Goal: Task Accomplishment & Management: Manage account settings

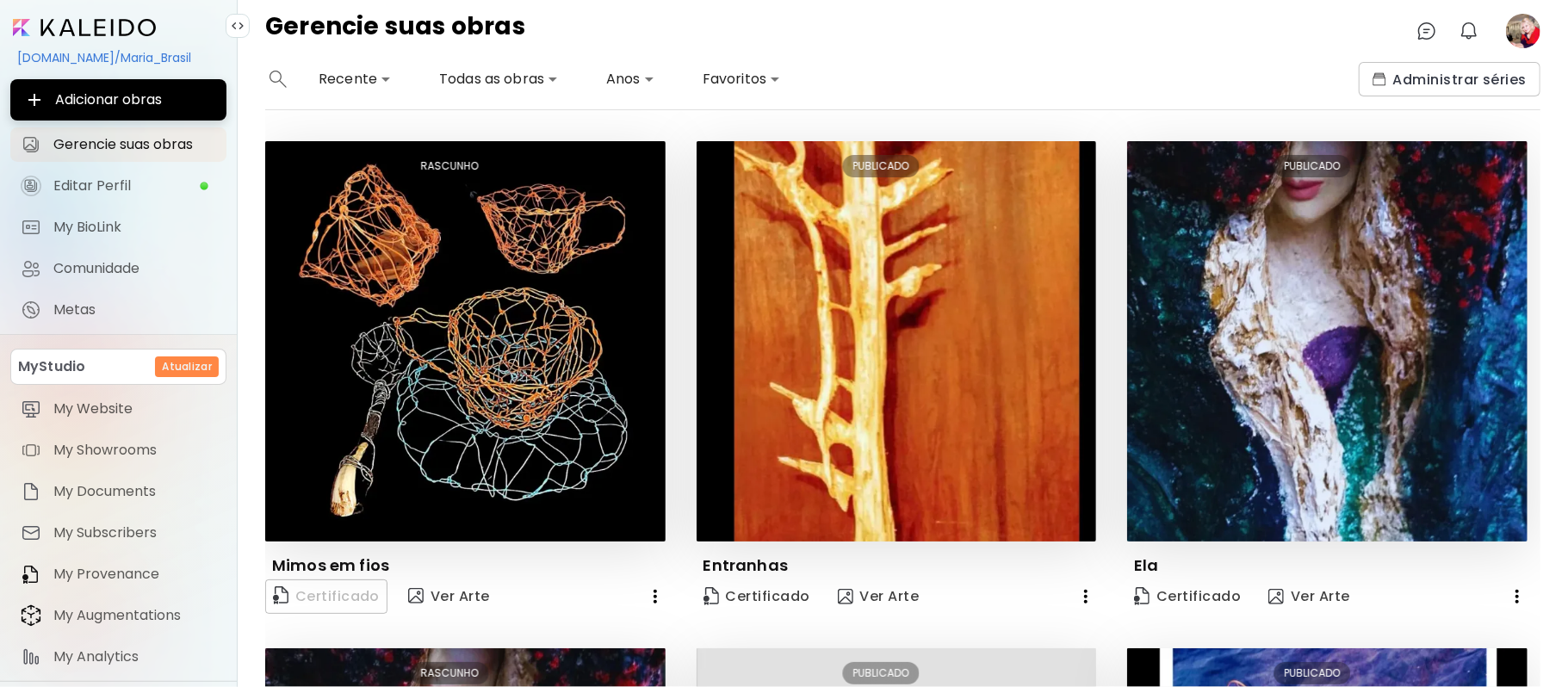
click at [1527, 32] on image at bounding box center [1523, 30] width 34 height 34
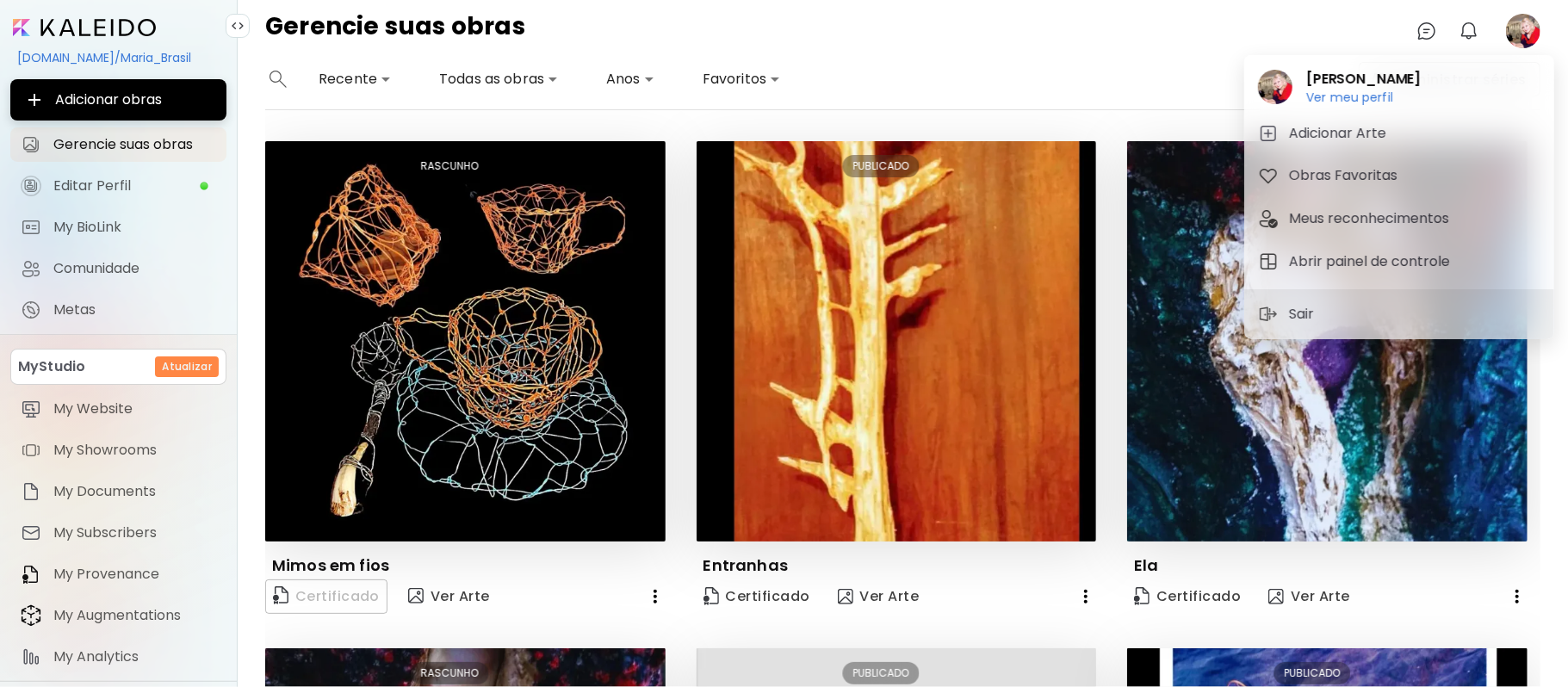
click at [105, 227] on div at bounding box center [784, 344] width 1568 height 687
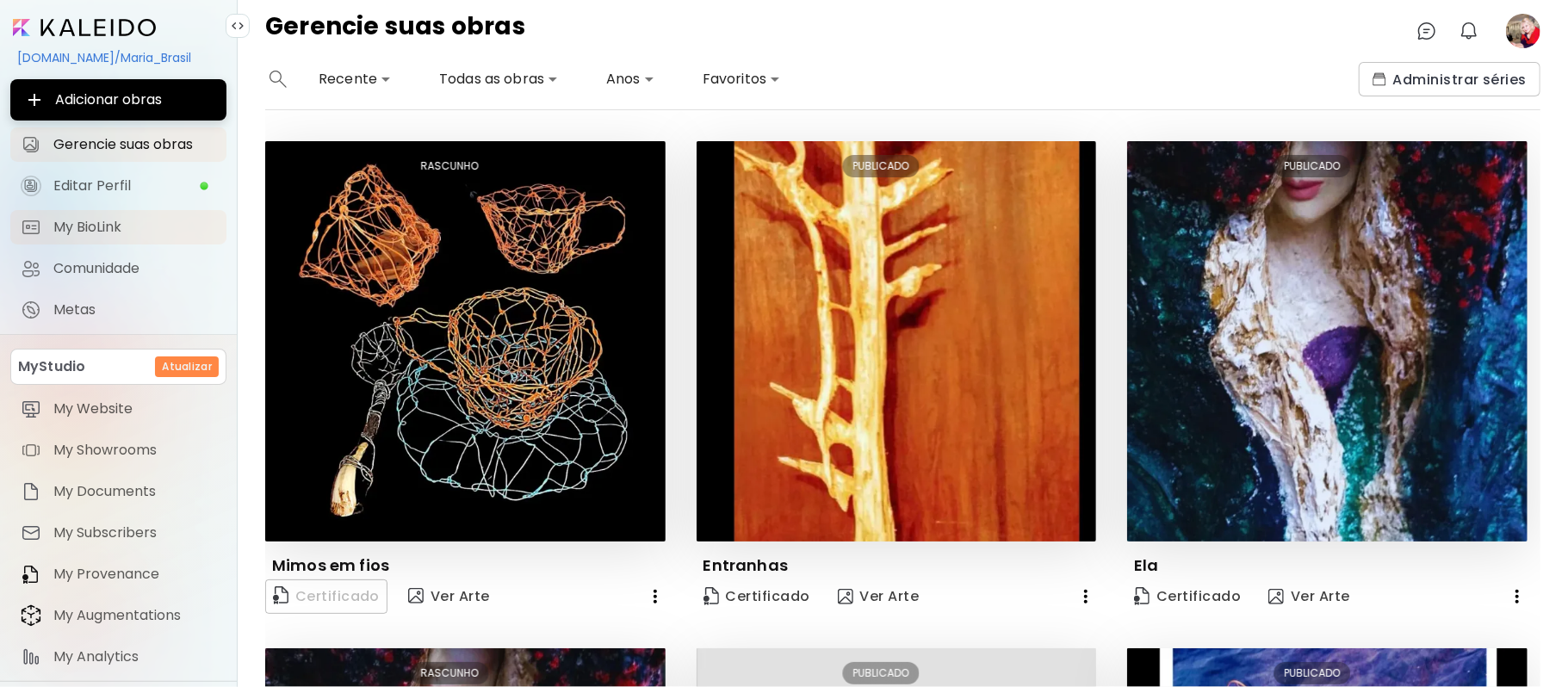
click at [105, 227] on span "My BioLink" at bounding box center [135, 227] width 163 height 17
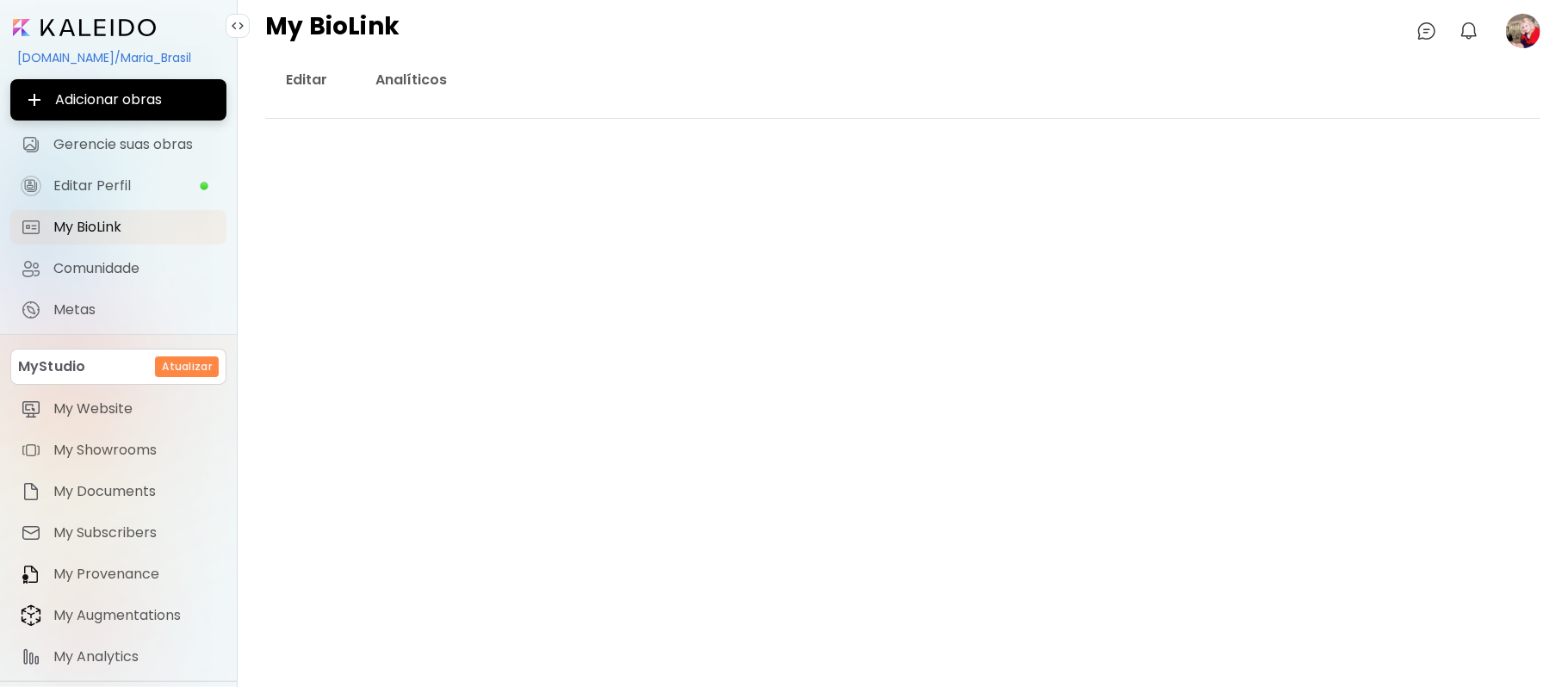
click at [107, 60] on div "kaleido.art/Maria_Brasil" at bounding box center [118, 58] width 216 height 29
click at [107, 60] on div at bounding box center [784, 344] width 1568 height 687
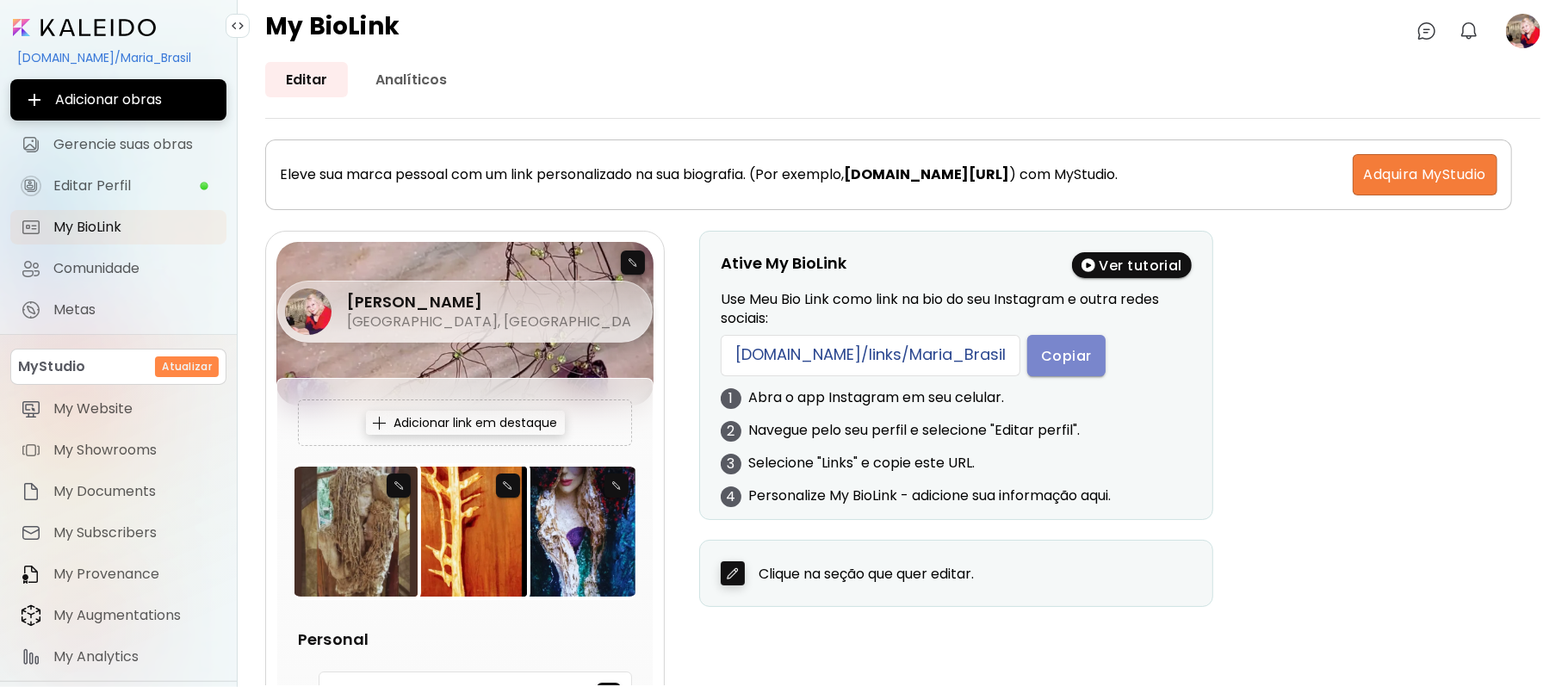
click at [1041, 359] on span "Copiar" at bounding box center [1066, 356] width 51 height 18
click at [124, 186] on span "Editar Perfil" at bounding box center [126, 186] width 146 height 17
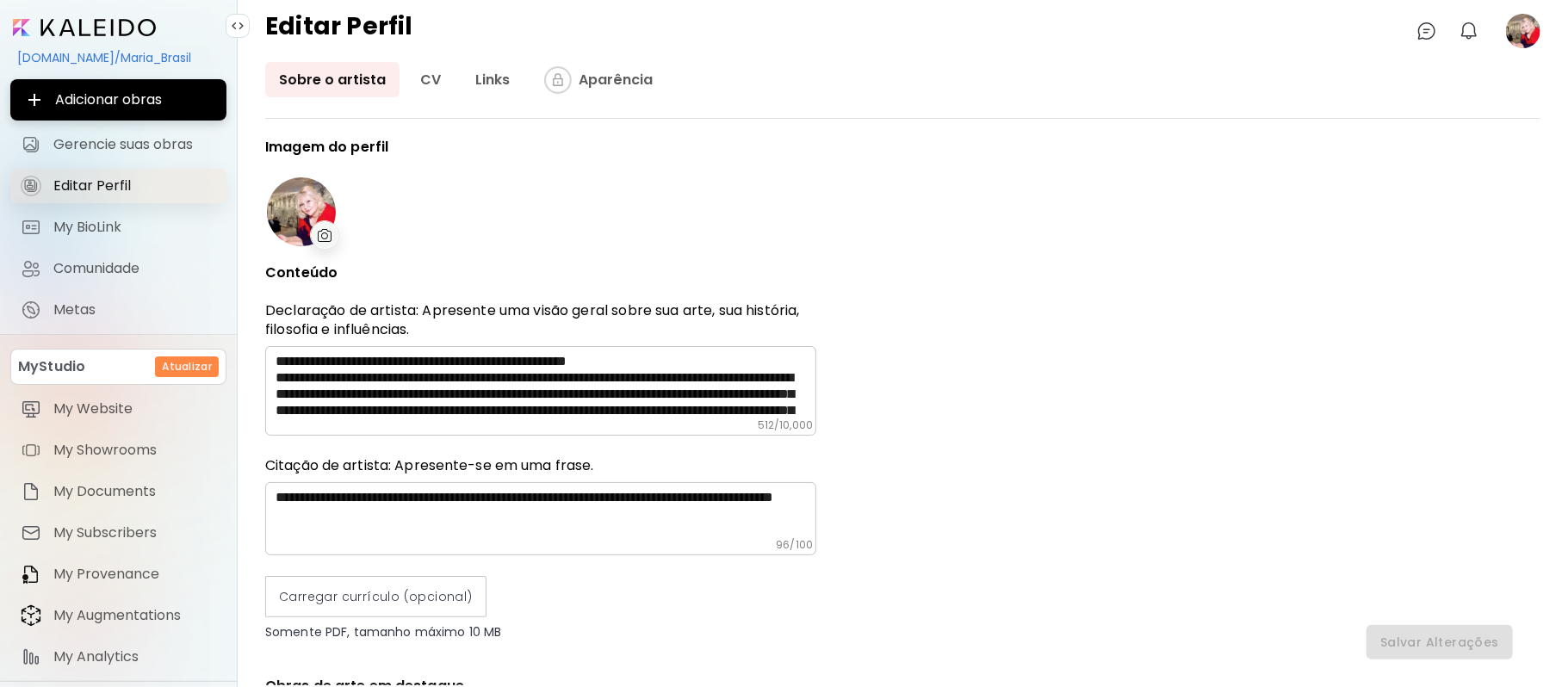
type input "******"
type input "**********"
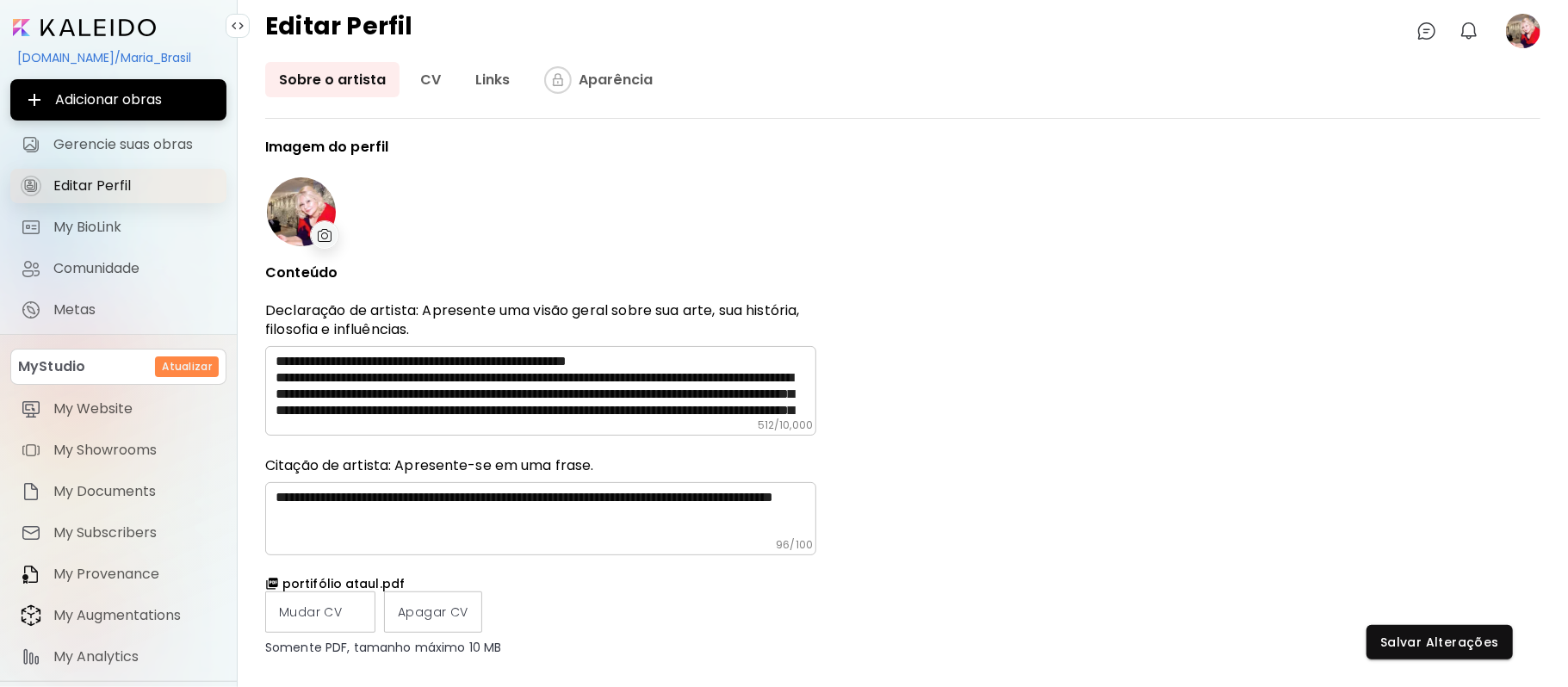
type input "**********"
click at [121, 227] on span "My BioLink" at bounding box center [135, 227] width 163 height 17
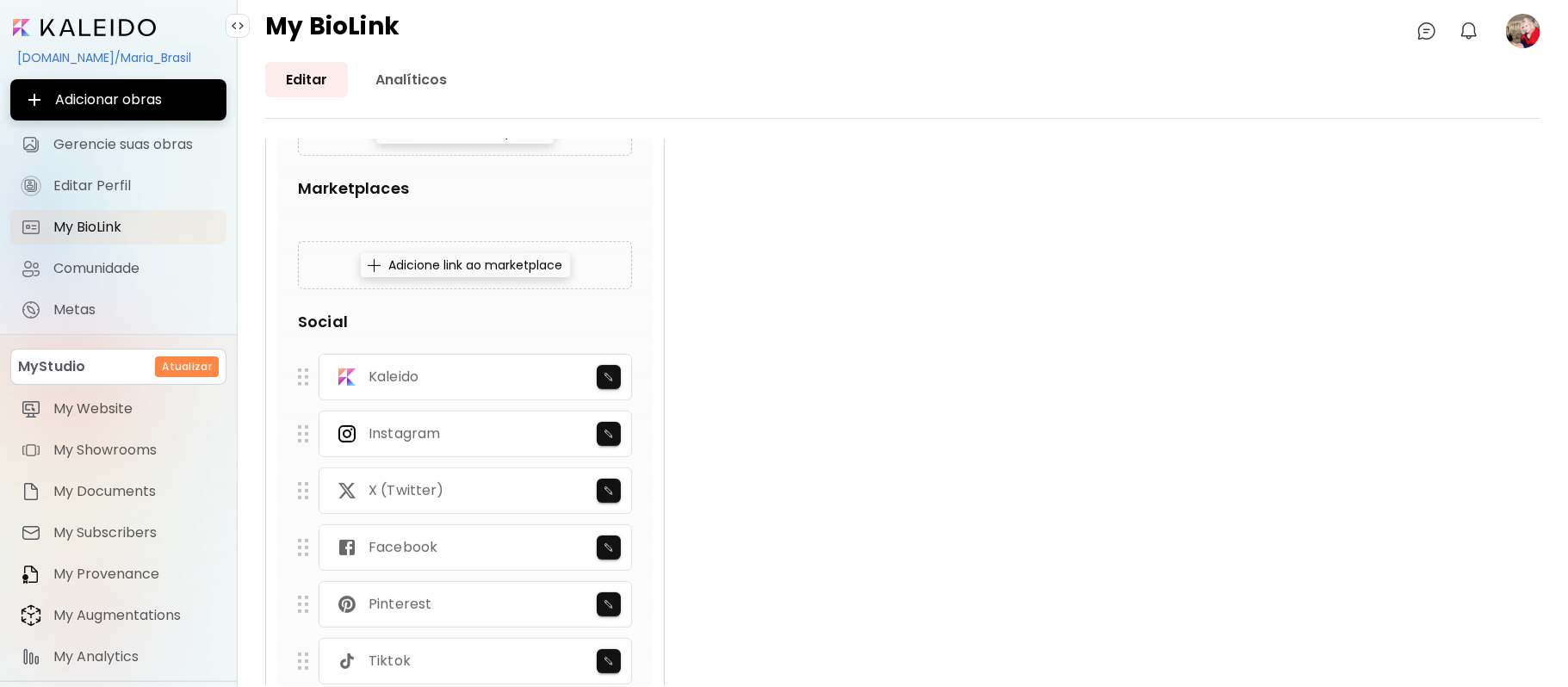
scroll to position [859, 0]
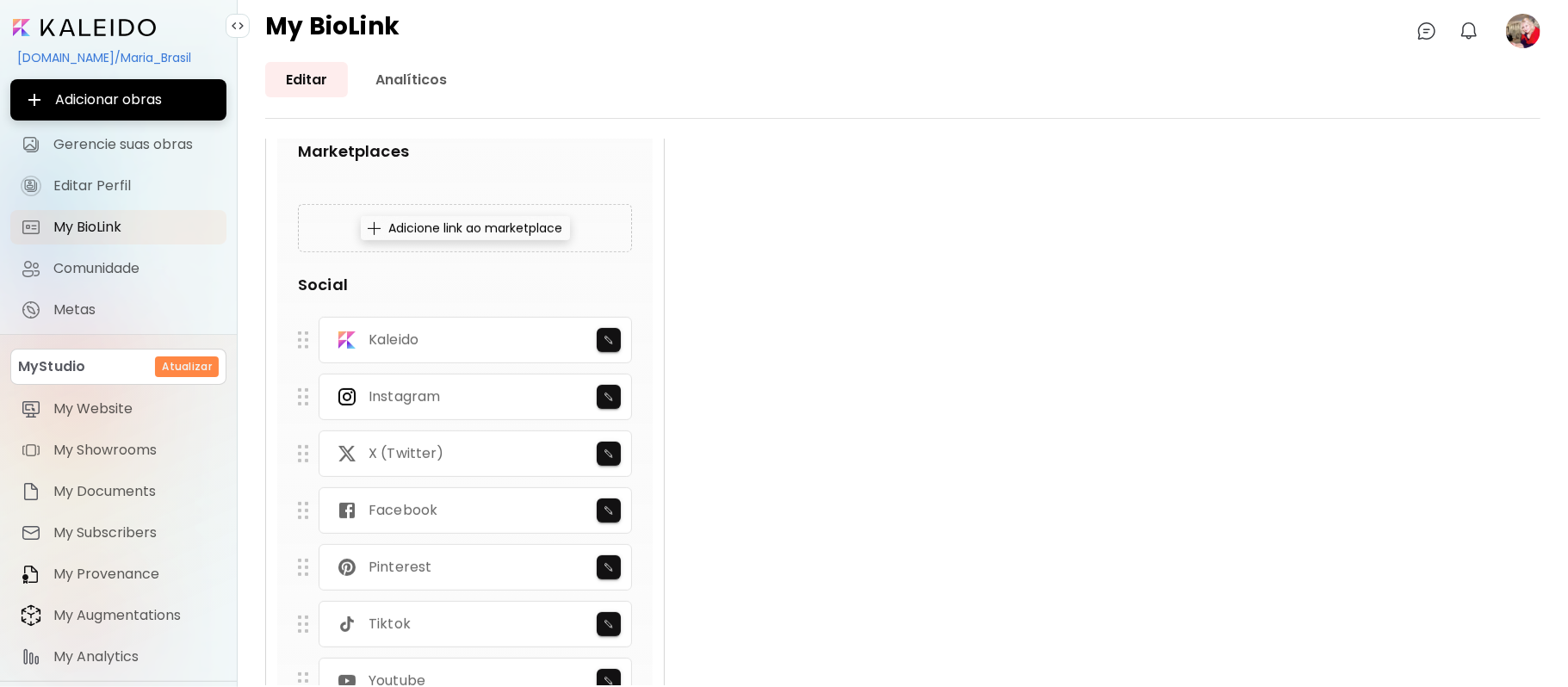
click at [1500, 522] on div "Maria Brasil Teresópolis, Brasil Adicionar link em destaque Editar Editar Edita…" at bounding box center [903, 175] width 1276 height 1606
click at [475, 392] on div "Instagram" at bounding box center [475, 396] width 313 height 46
click at [481, 396] on div "Instagram" at bounding box center [475, 396] width 313 height 46
click at [607, 404] on button "button" at bounding box center [609, 396] width 24 height 24
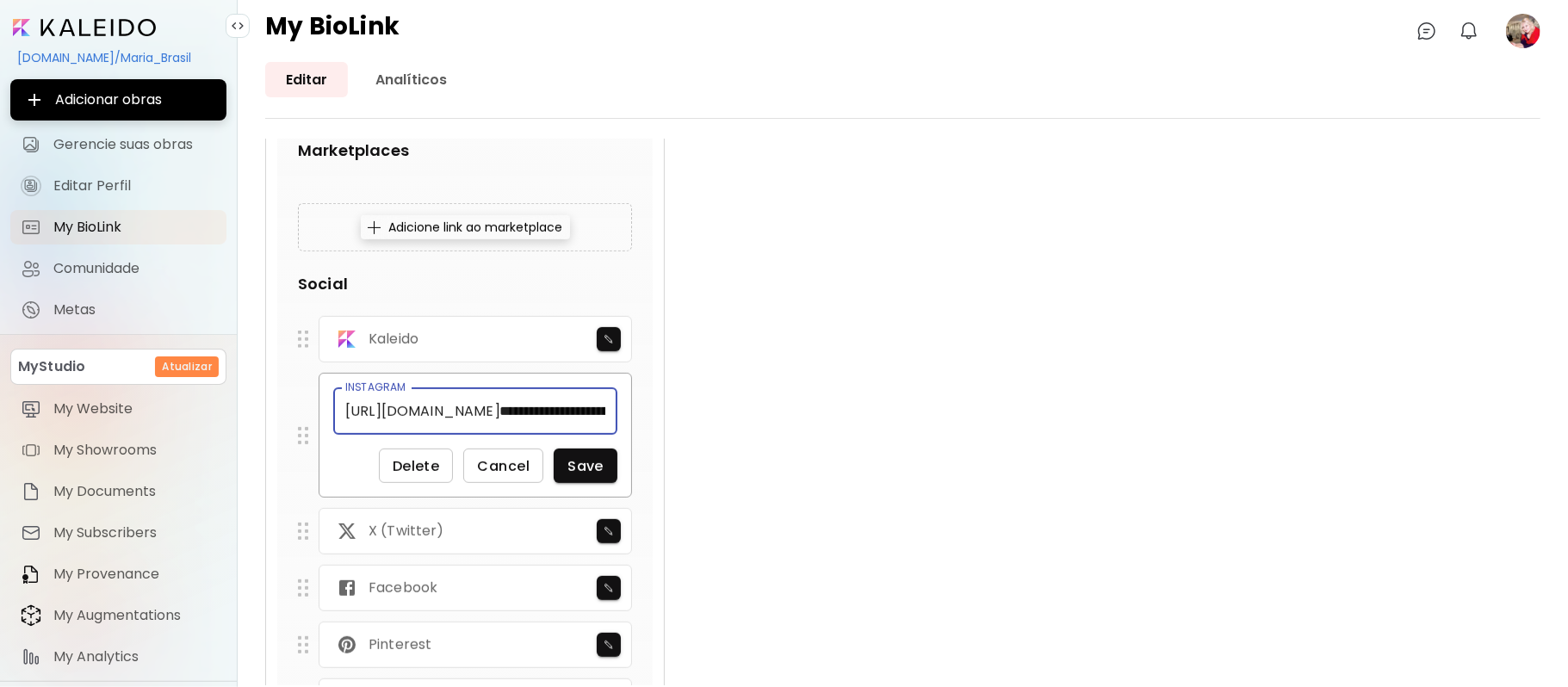
click at [601, 408] on input "**********" at bounding box center [552, 411] width 130 height 47
click at [601, 410] on input "**********" at bounding box center [552, 411] width 130 height 47
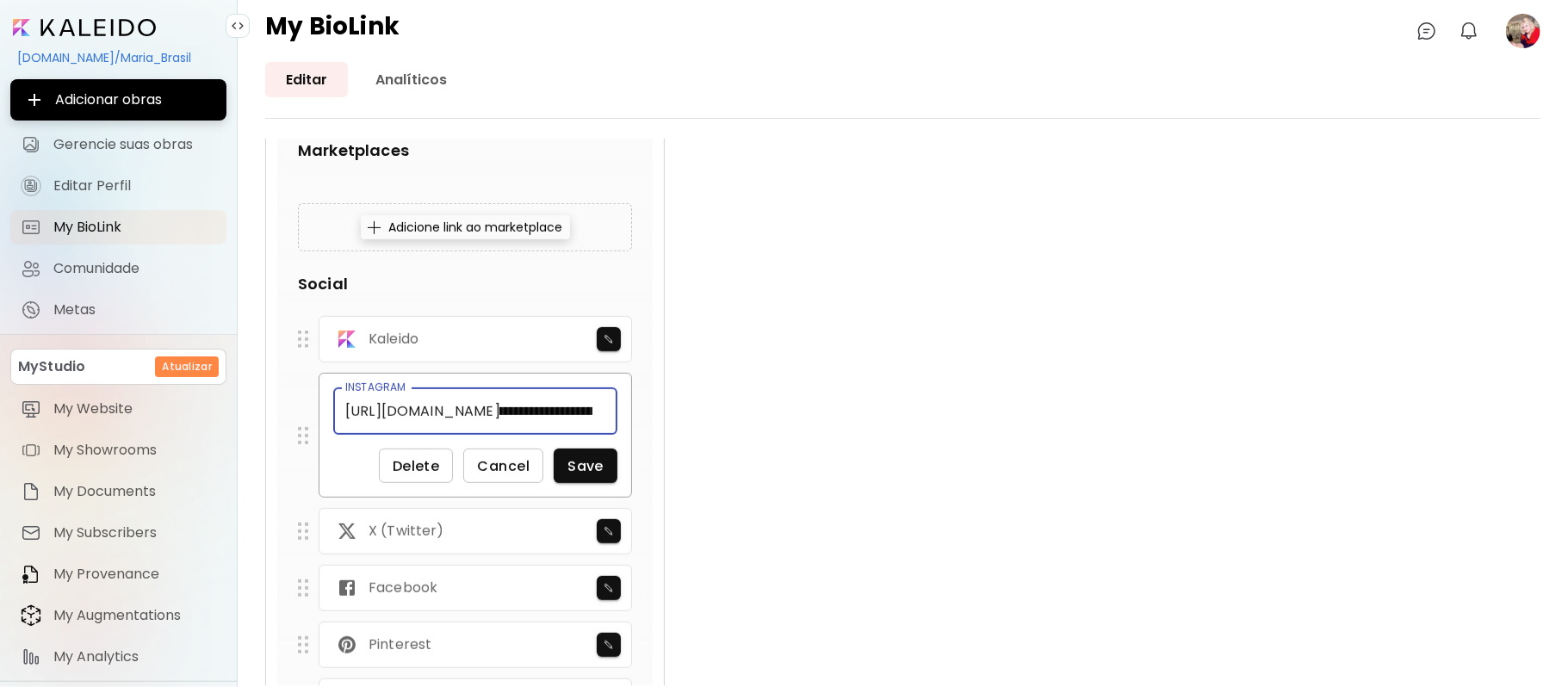
click at [601, 410] on input "**********" at bounding box center [545, 411] width 117 height 47
click at [531, 414] on input "text" at bounding box center [545, 411] width 117 height 47
click at [531, 413] on input "text" at bounding box center [545, 411] width 117 height 47
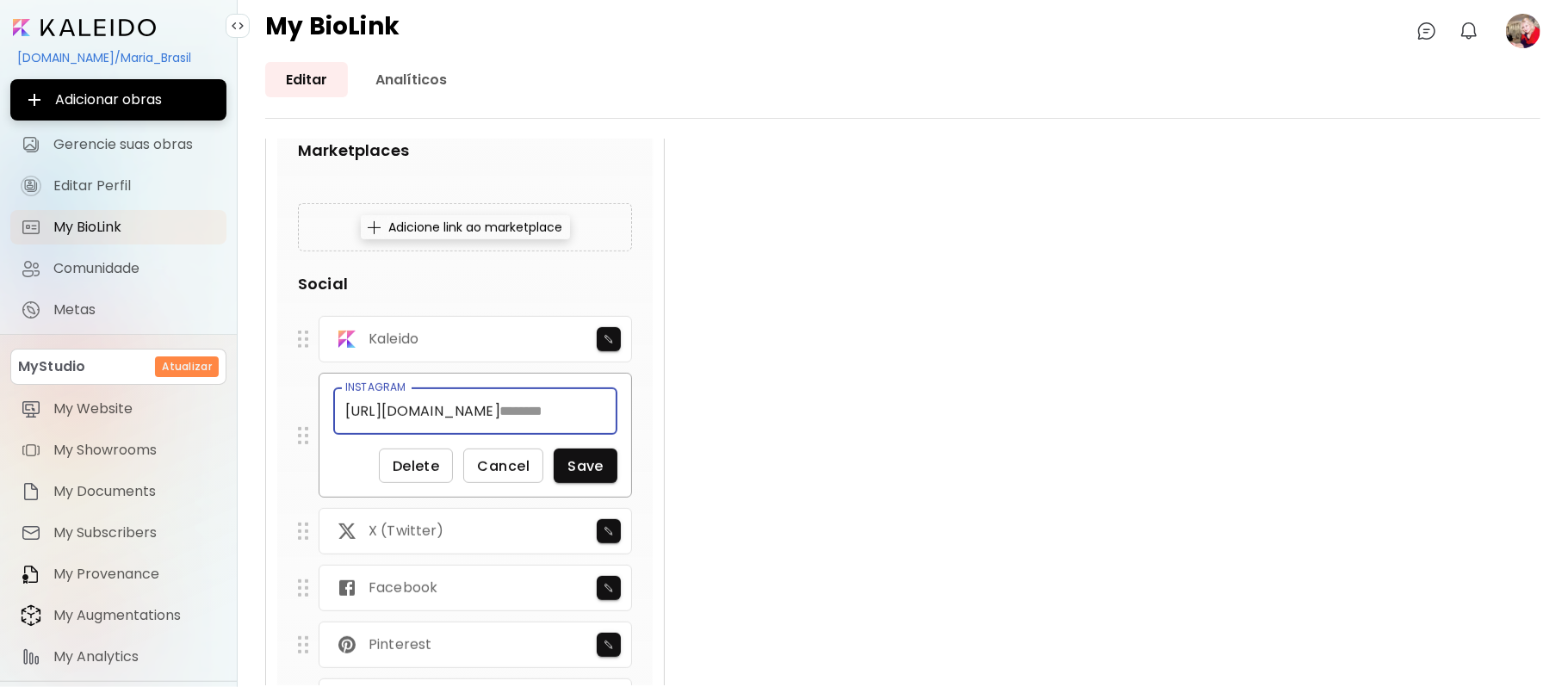
click at [517, 407] on input "text" at bounding box center [545, 411] width 117 height 47
paste input "**********"
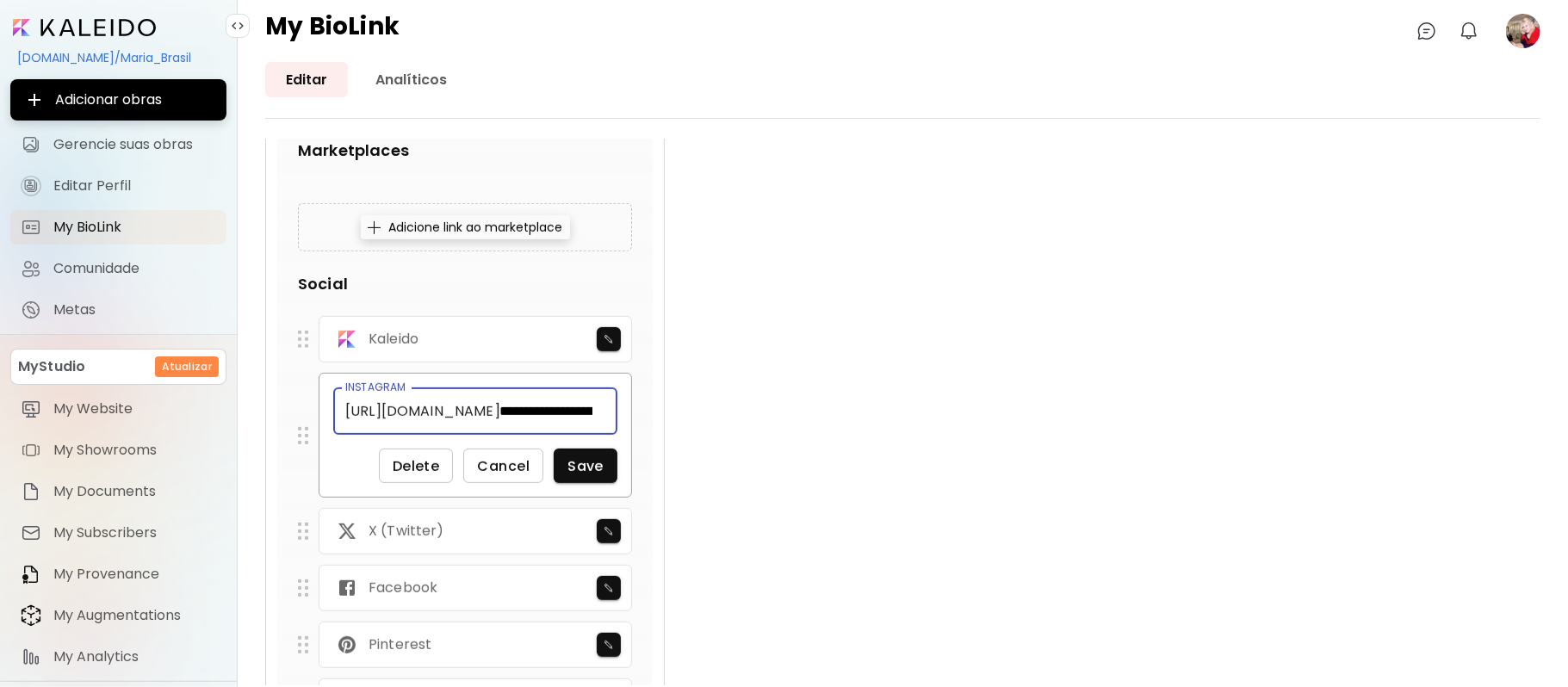
click at [579, 148] on p "Marketplaces" at bounding box center [464, 150] width 334 height 23
type input "**********"
click at [589, 472] on span "Save" at bounding box center [585, 466] width 36 height 18
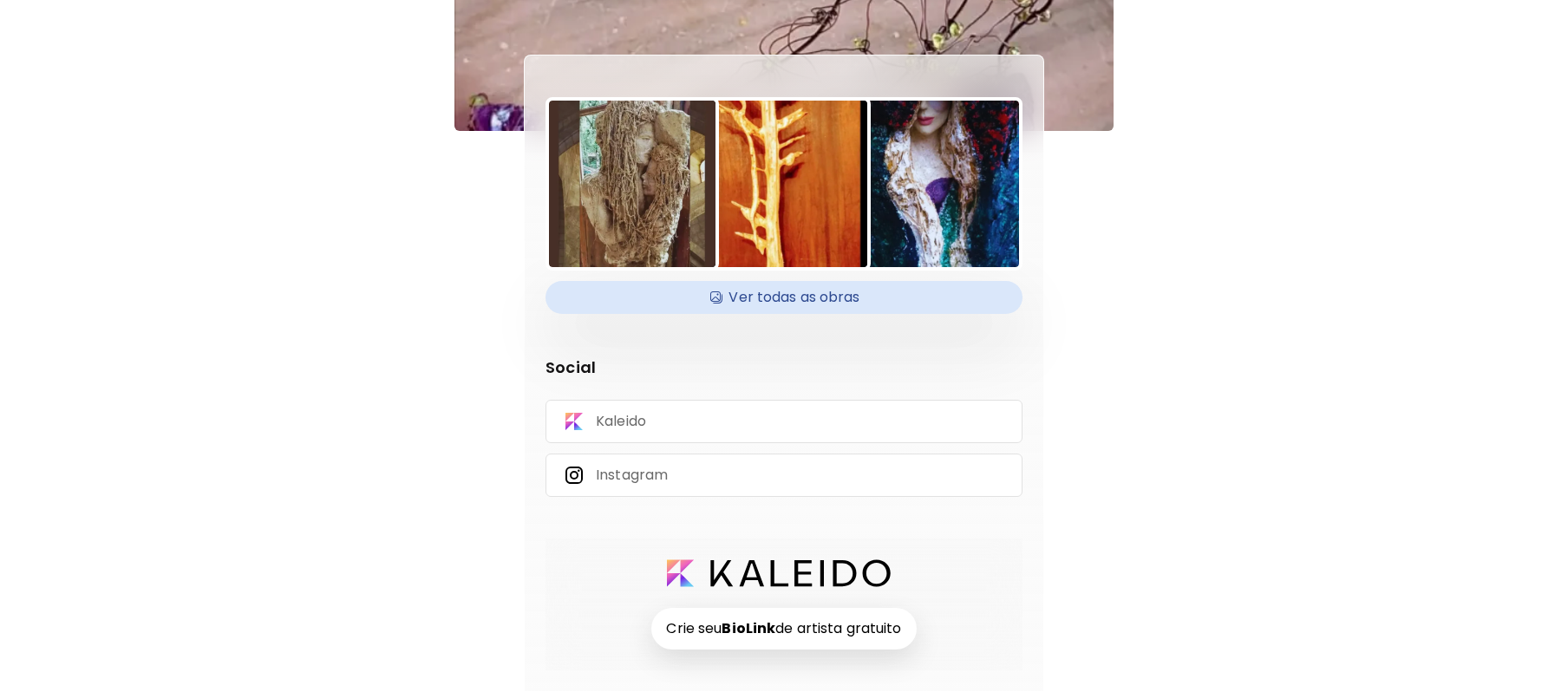
scroll to position [113, 0]
click at [776, 629] on strong "BioLink" at bounding box center [749, 629] width 54 height 20
click at [792, 300] on h4 "Ver todas as obras" at bounding box center [784, 298] width 456 height 26
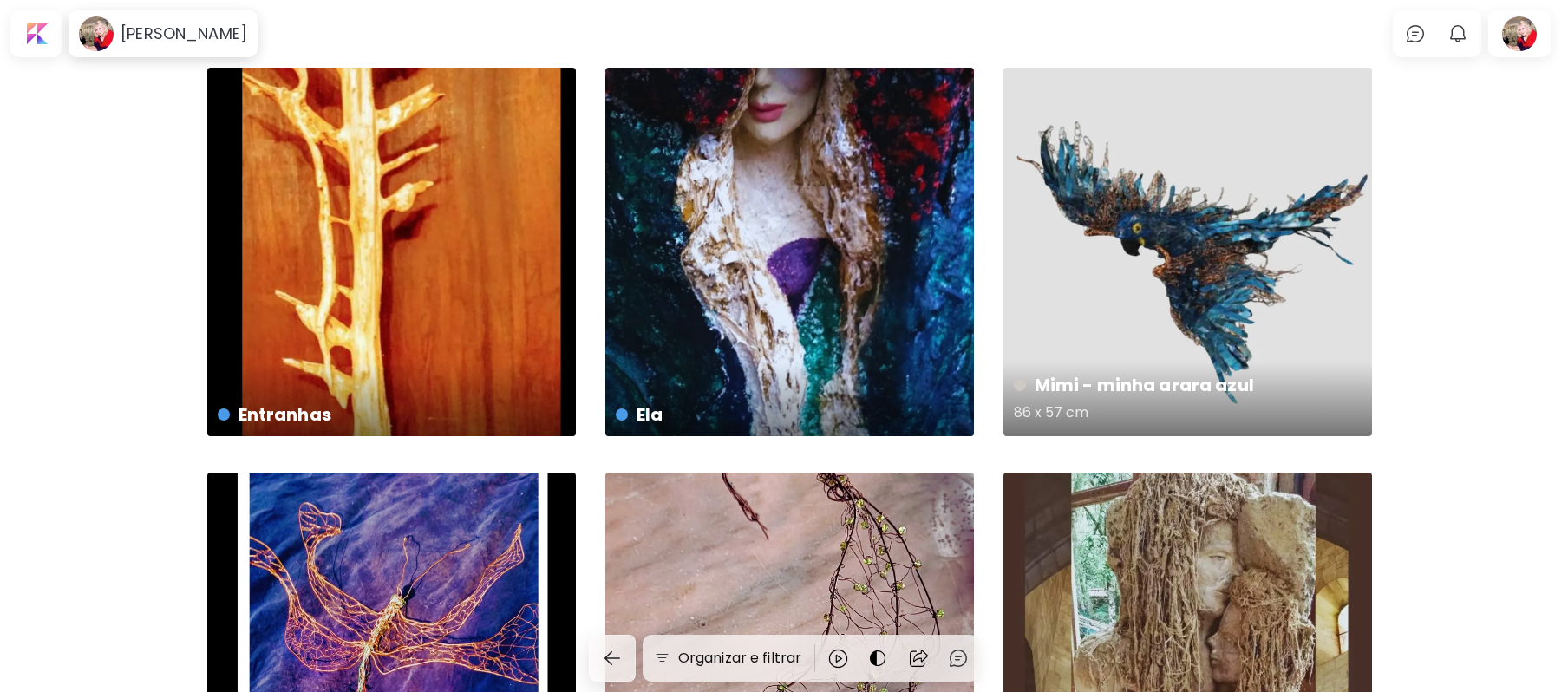
click at [1216, 300] on div "Mimi - minha arara azul 86 x 57 cm" at bounding box center [1188, 251] width 368 height 368
click at [1188, 531] on div "Escultura US$ 15,700 | 46 x 0.82 cm" at bounding box center [1188, 657] width 368 height 368
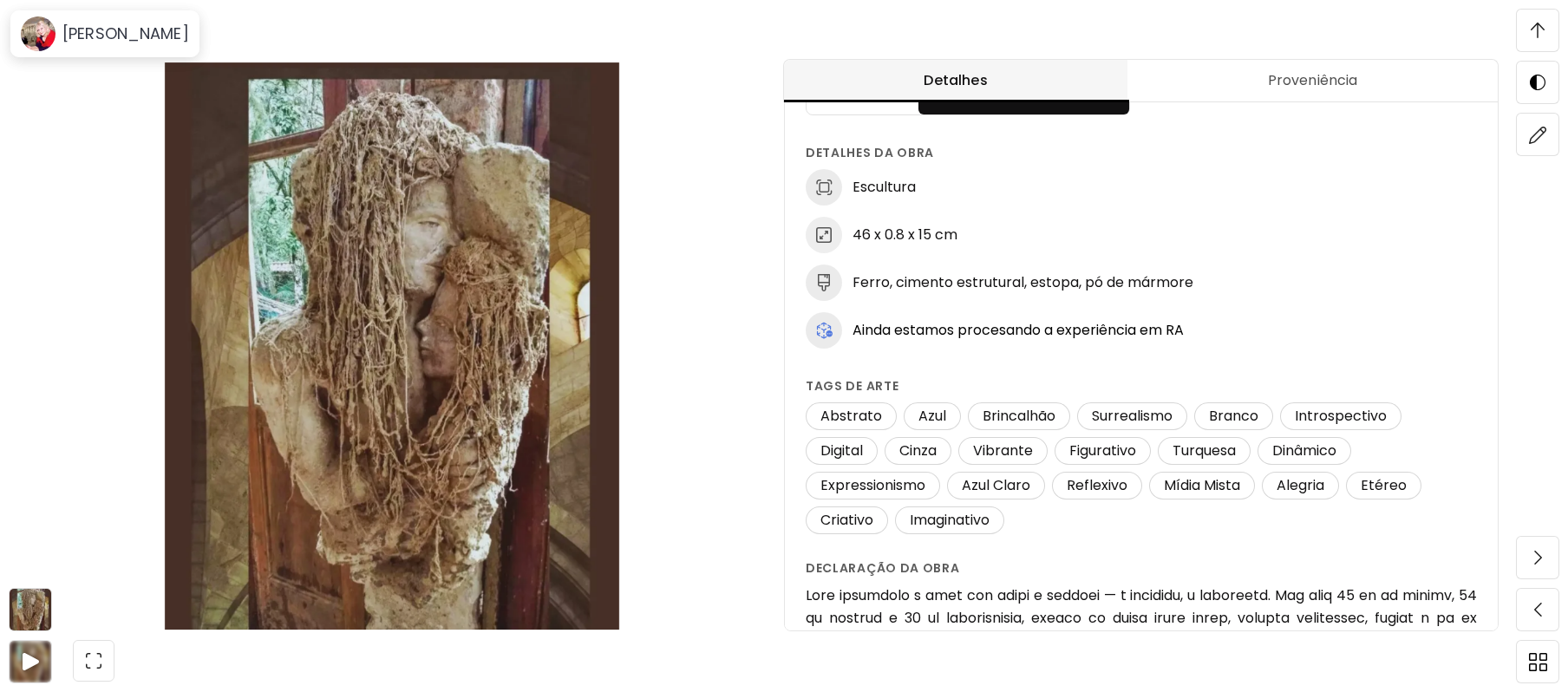
scroll to position [36, 0]
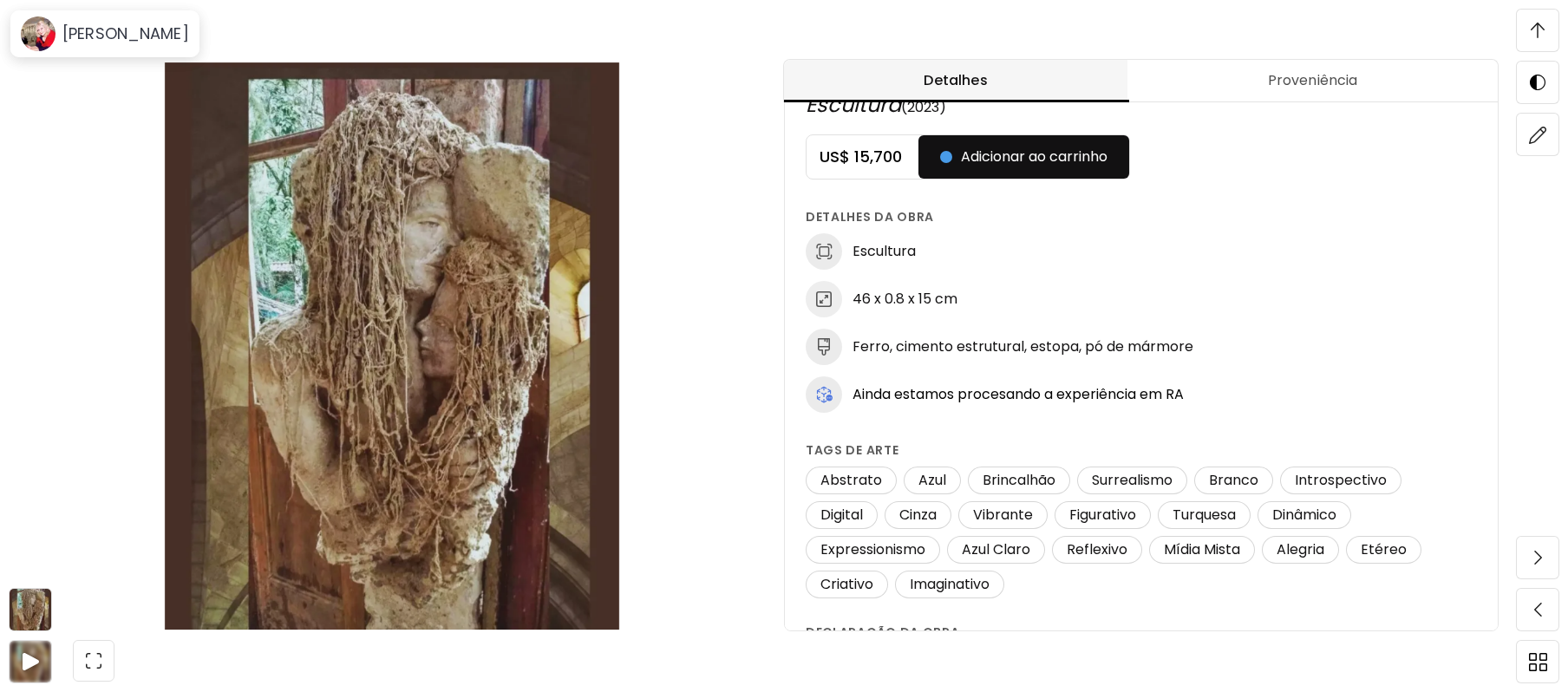
click at [1558, 203] on div "Detalhes Proveniência Escultura (2023) US$ 15,700 Adicionar ao carrinho Detalhe…" at bounding box center [1176, 346] width 784 height 692
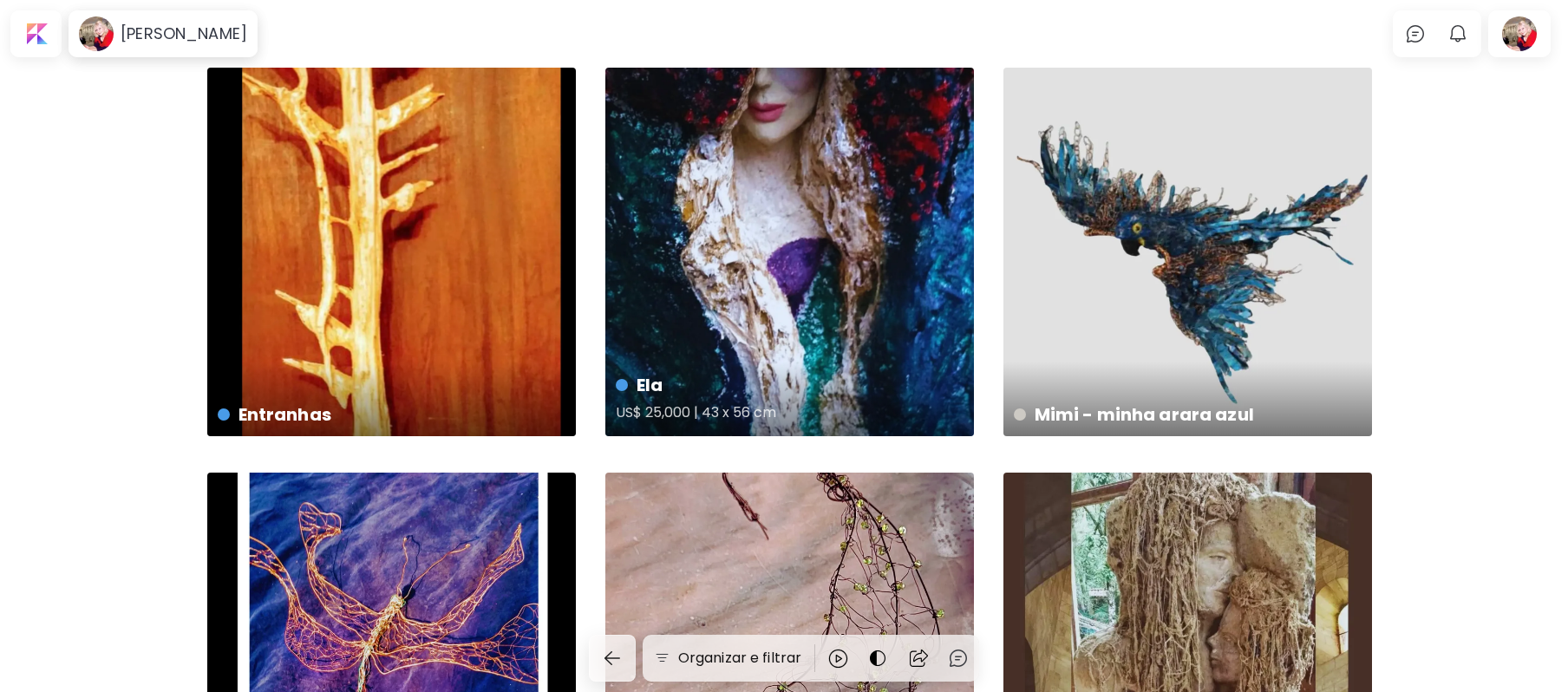
click at [855, 245] on div "Ela US$ 25,000 | 43 x 56 cm" at bounding box center [790, 251] width 368 height 368
click at [746, 410] on h5 "US$ 25,000 | 43 x 56 cm" at bounding box center [788, 415] width 344 height 34
click at [1528, 32] on div at bounding box center [1520, 33] width 56 height 40
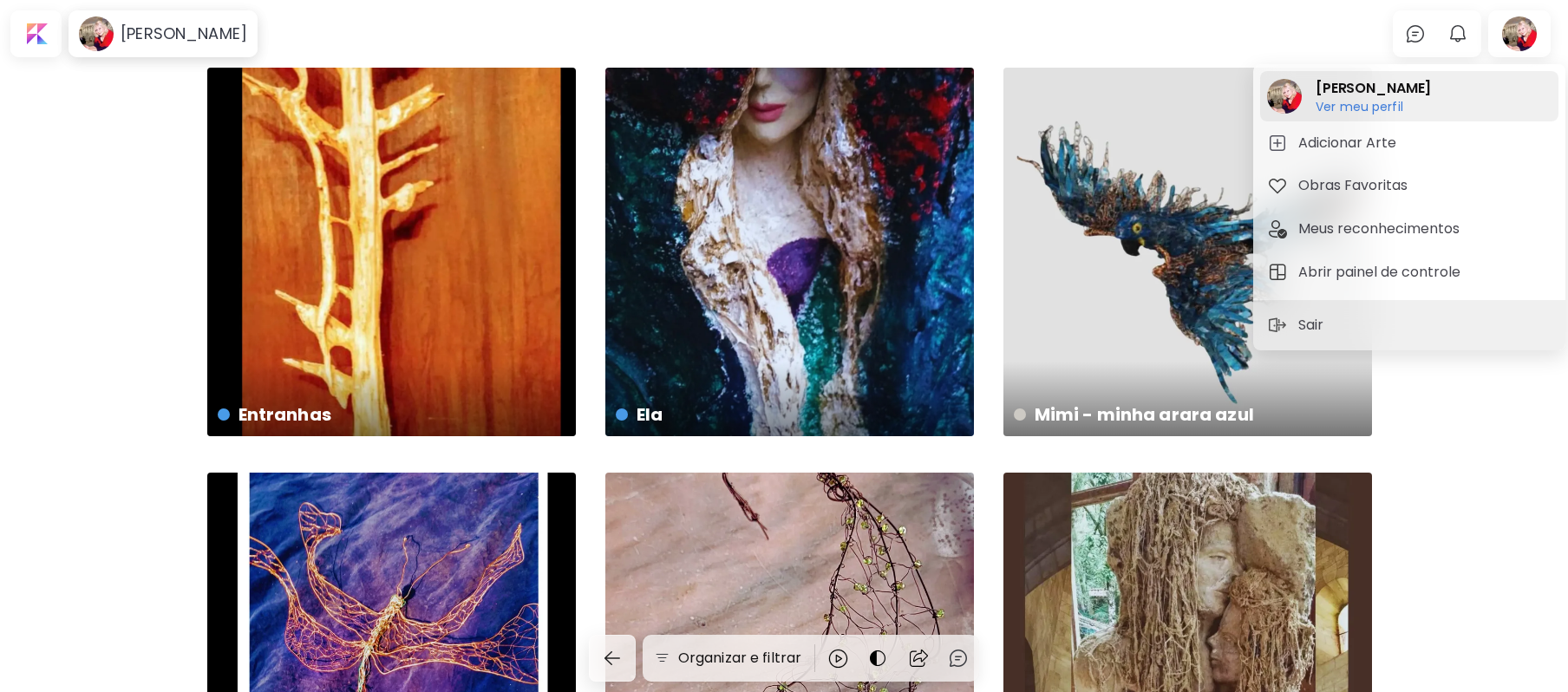
click at [1370, 108] on h6 "Ver meu perfil" at bounding box center [1373, 107] width 115 height 16
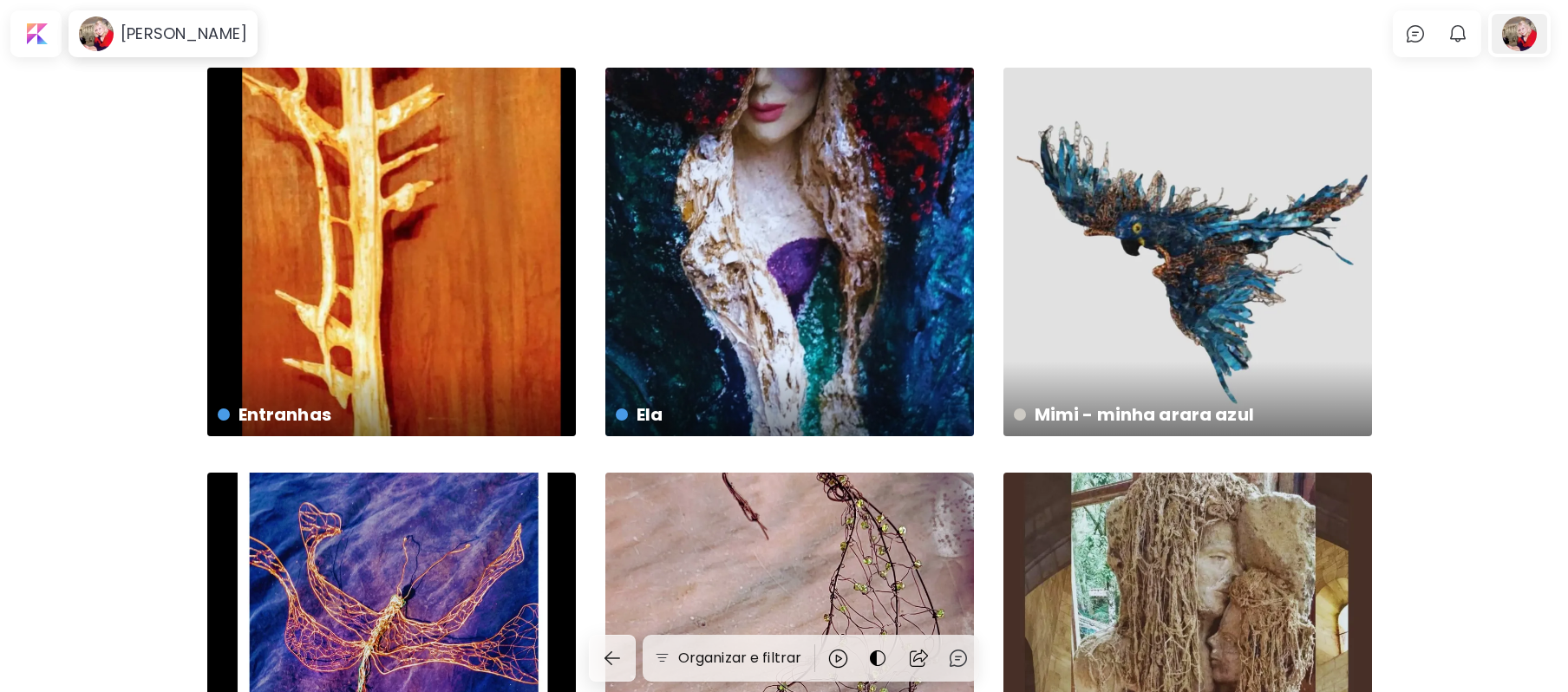
click at [1536, 32] on div at bounding box center [1520, 33] width 56 height 40
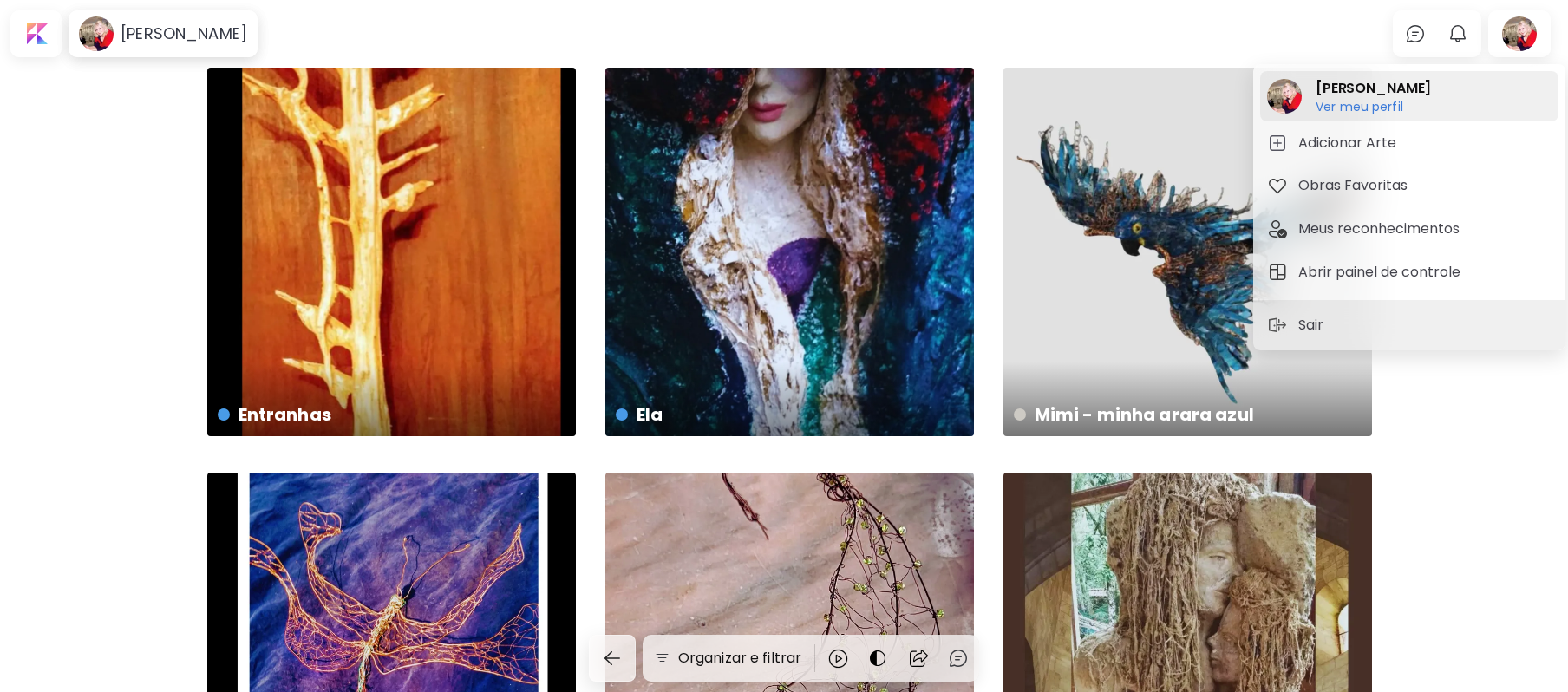
click at [1336, 104] on h6 "Ver meu perfil" at bounding box center [1373, 107] width 115 height 16
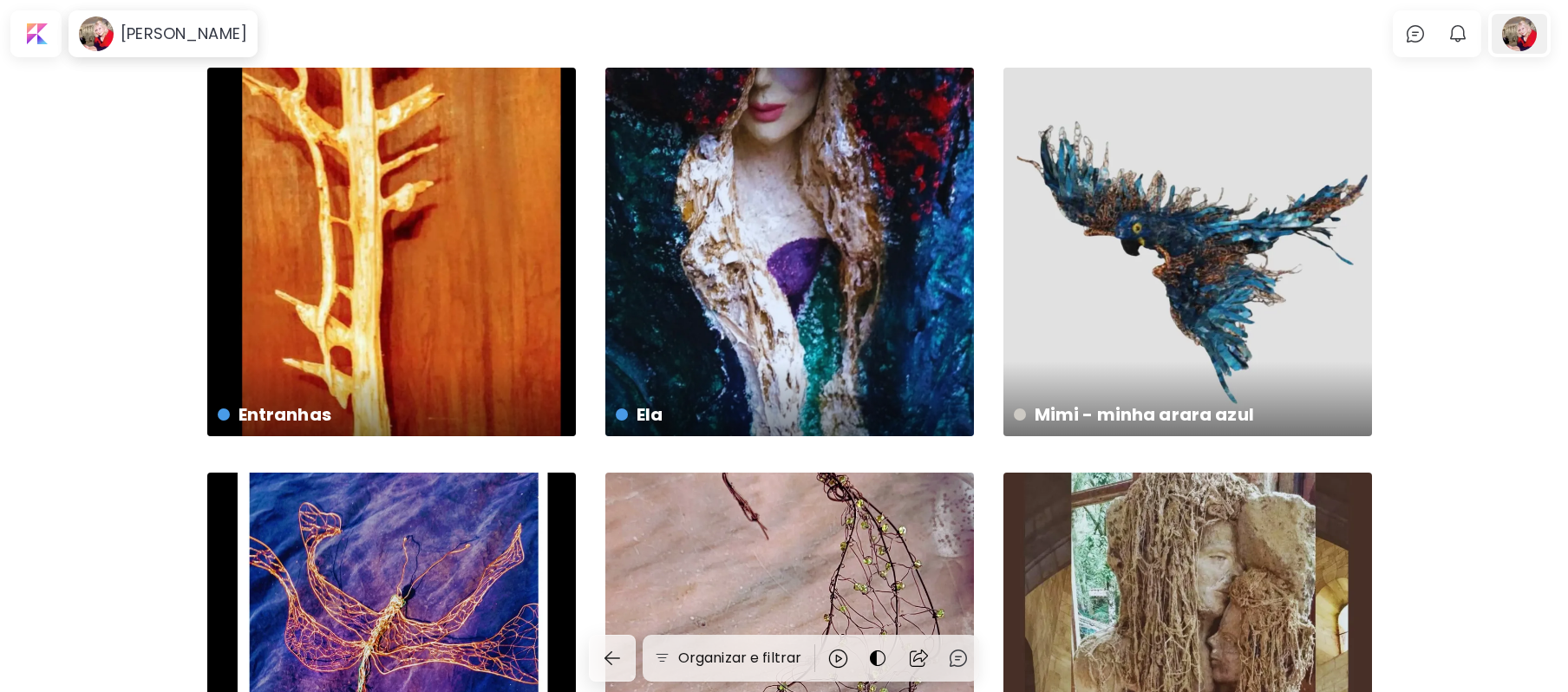
click at [1531, 21] on div at bounding box center [1520, 33] width 56 height 40
click at [1537, 24] on div at bounding box center [1520, 33] width 56 height 40
click at [156, 26] on h6 "[PERSON_NAME]" at bounding box center [184, 33] width 126 height 20
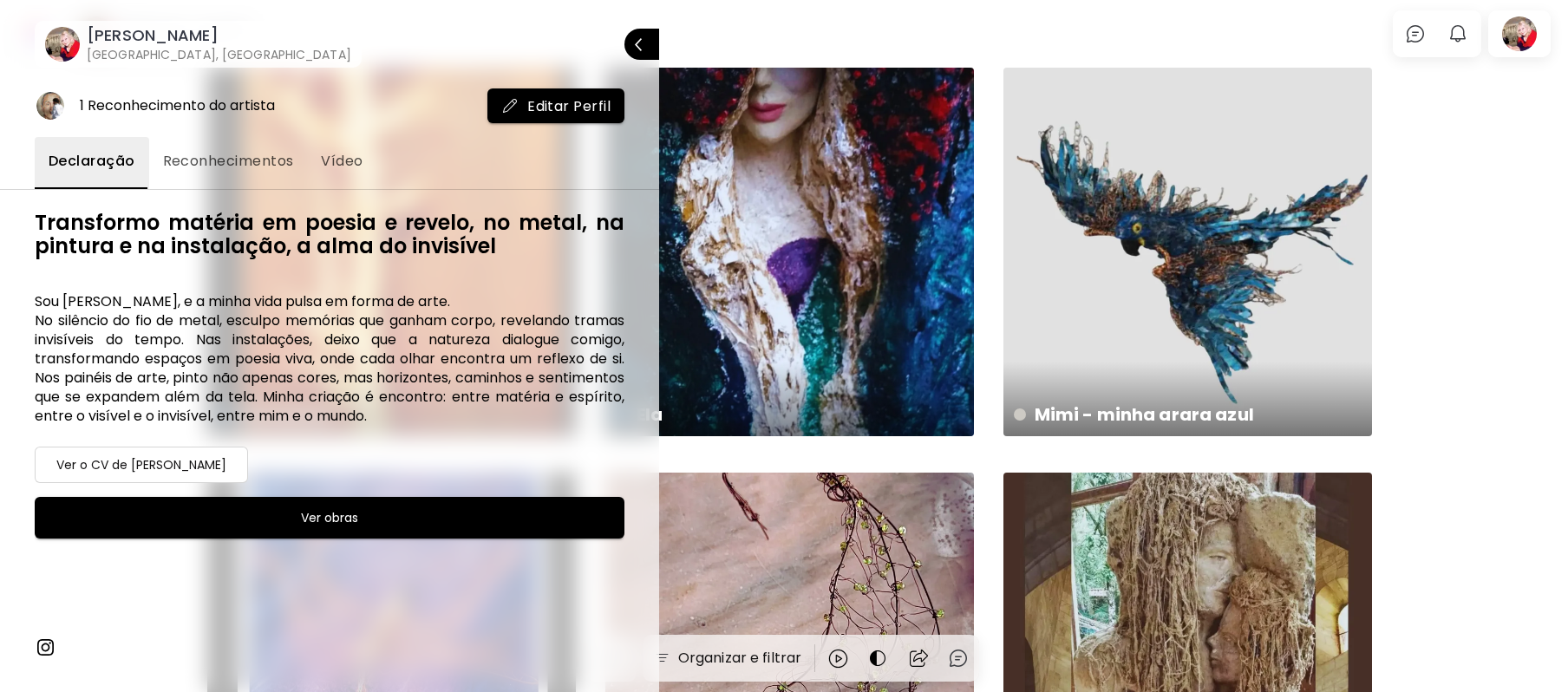
click at [177, 468] on h6 "Ver o CV de Maria Brasil" at bounding box center [141, 465] width 170 height 20
click at [339, 163] on span "Vídeo" at bounding box center [341, 161] width 42 height 20
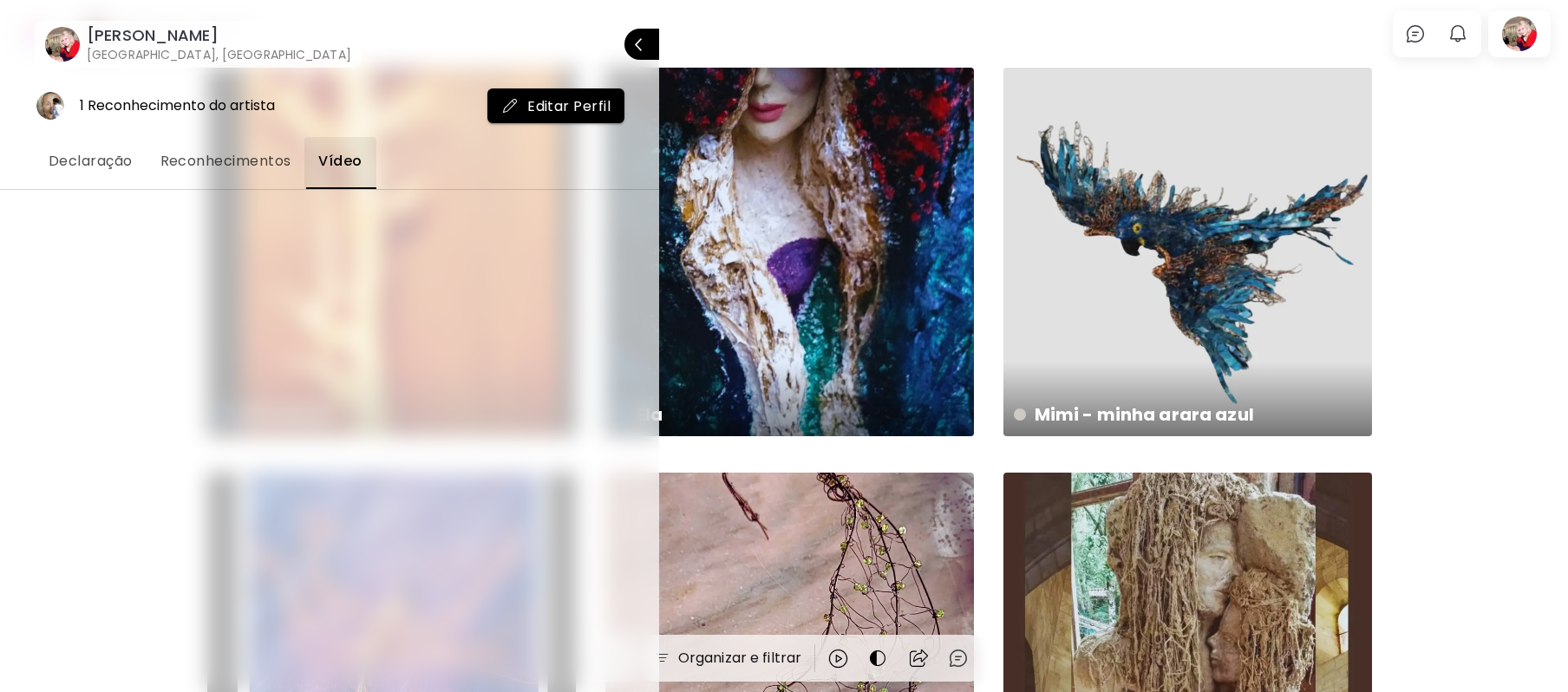
click at [222, 156] on span "Reconhecimentos" at bounding box center [225, 161] width 131 height 20
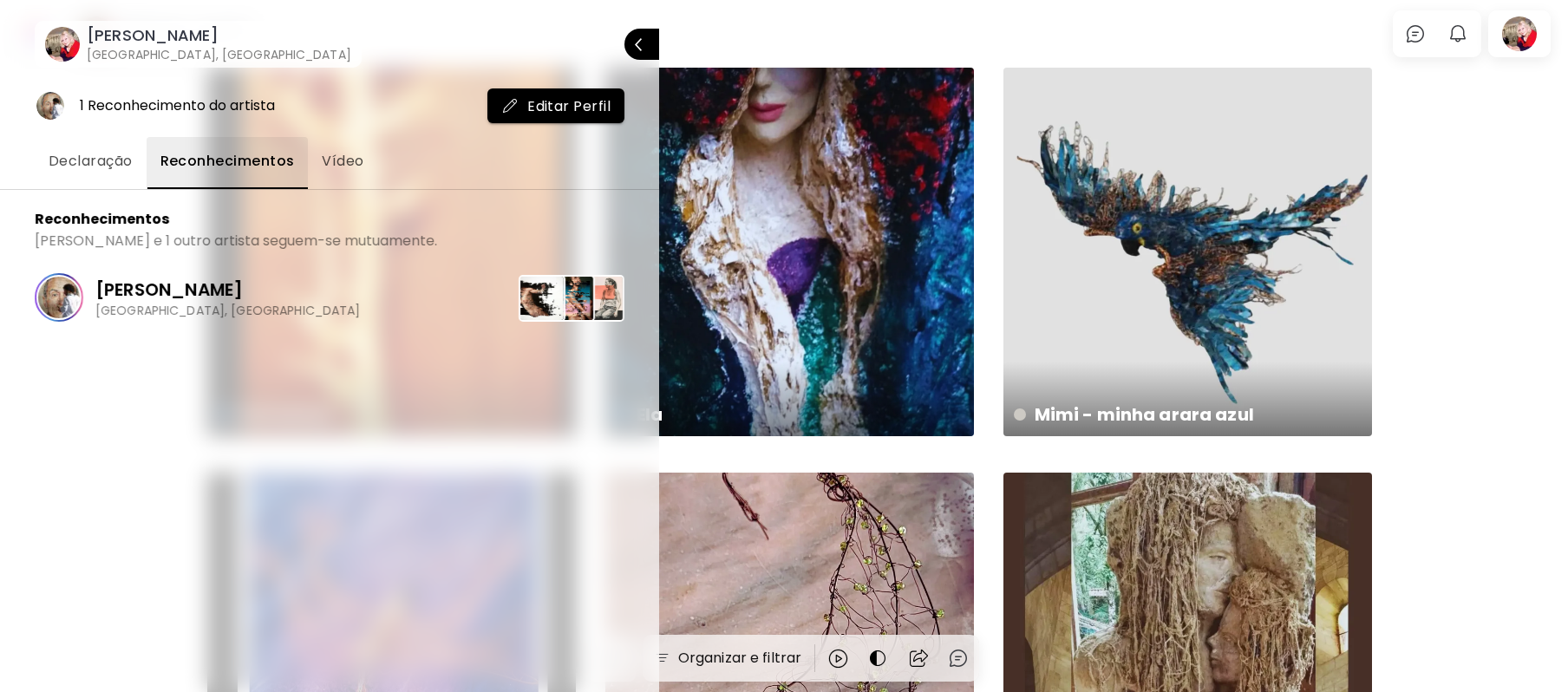
click at [1499, 313] on div at bounding box center [784, 346] width 1568 height 692
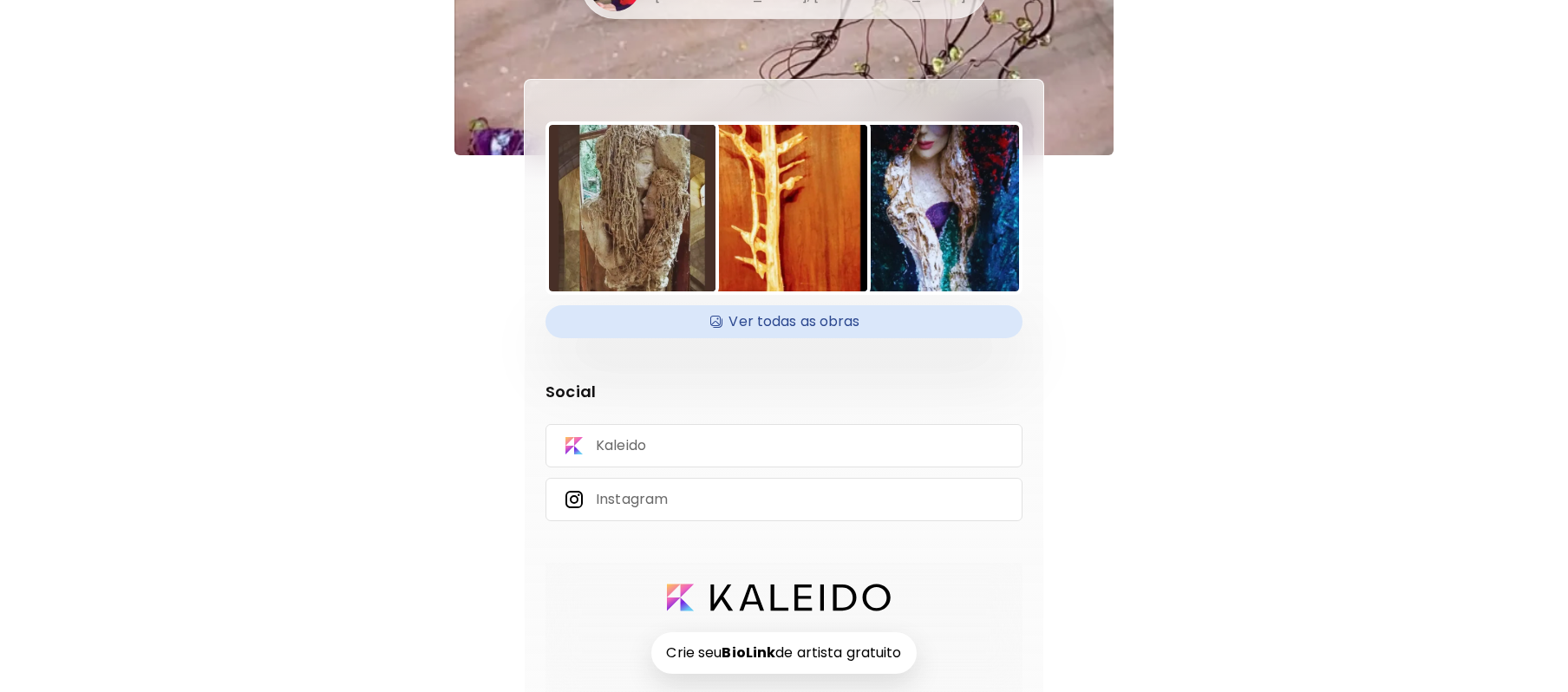
scroll to position [113, 0]
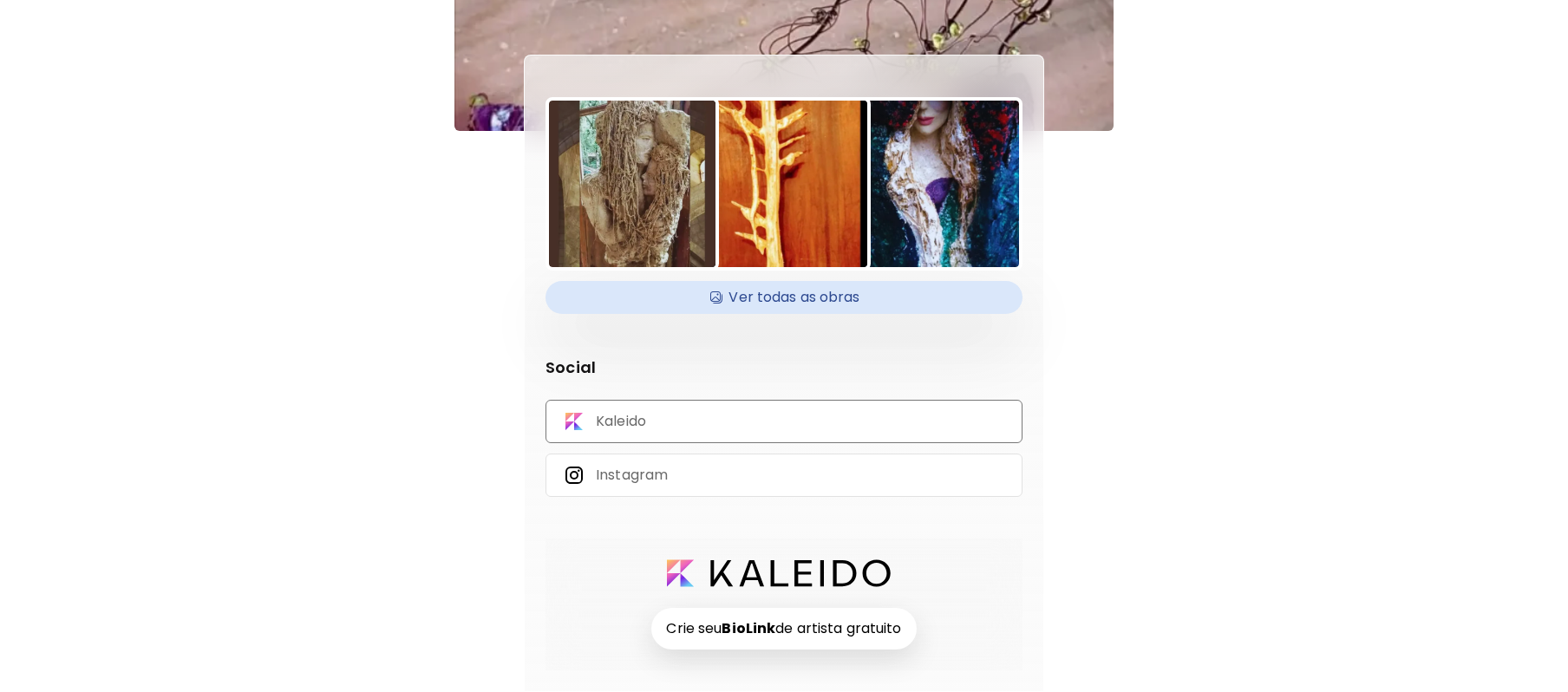
click at [638, 420] on p "Kaleido" at bounding box center [621, 421] width 50 height 19
click at [668, 469] on p "Instagram" at bounding box center [632, 475] width 72 height 19
click at [638, 475] on p "Instagram" at bounding box center [632, 475] width 72 height 19
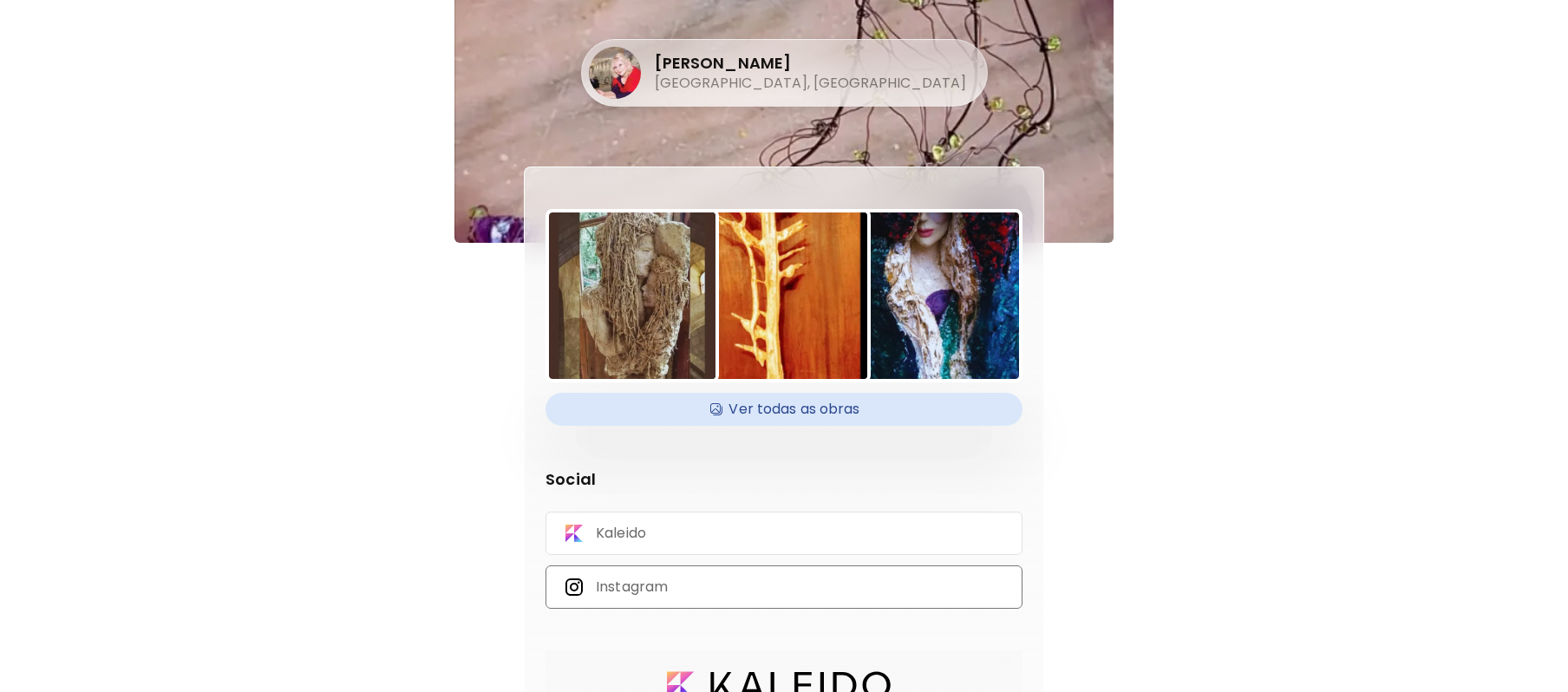
click at [682, 583] on div "Instagram" at bounding box center [784, 587] width 477 height 44
